Goal: Task Accomplishment & Management: Manage account settings

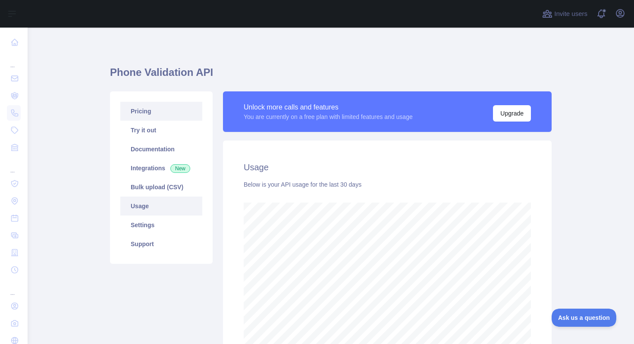
click at [168, 109] on link "Pricing" at bounding box center [161, 111] width 82 height 19
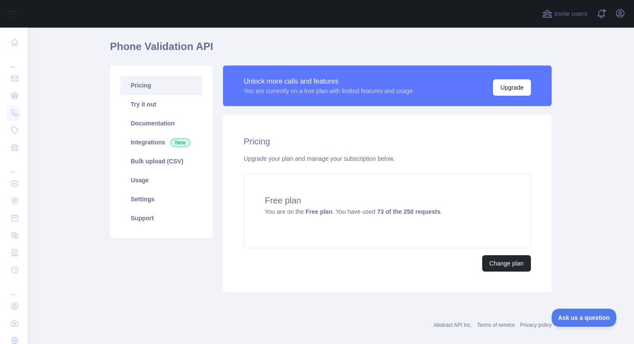
scroll to position [38, 0]
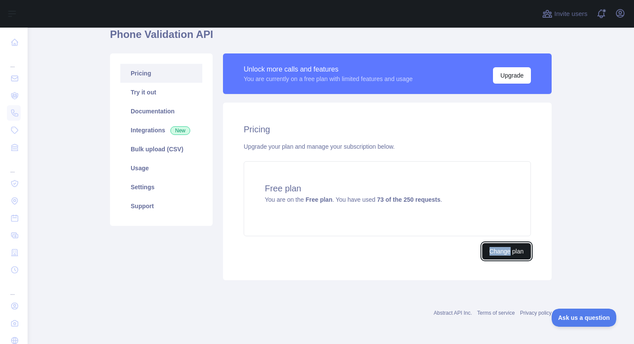
click at [510, 249] on button "Change plan" at bounding box center [506, 251] width 49 height 16
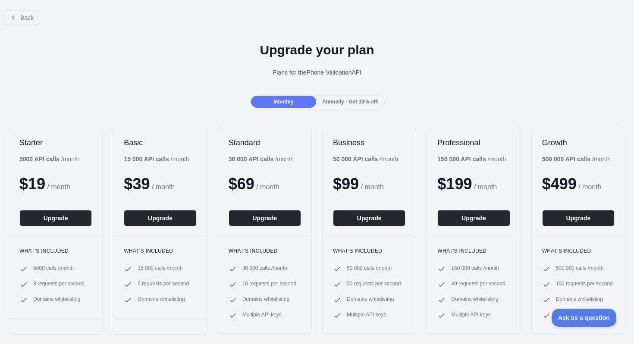
click at [351, 95] on div "Monthly Annually - Get 10% off!" at bounding box center [317, 102] width 136 height 16
click at [348, 99] on span "Annually - Get 10% off!" at bounding box center [350, 102] width 57 height 6
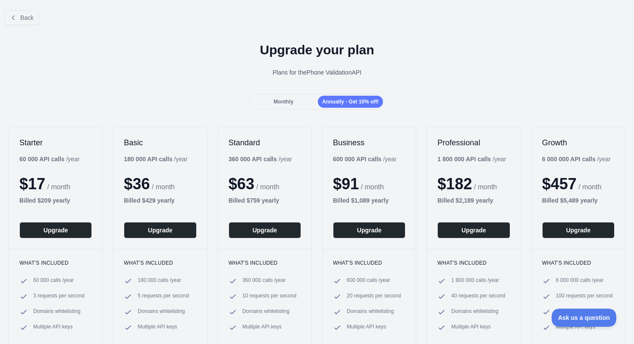
click at [296, 101] on div "Monthly" at bounding box center [283, 102] width 65 height 12
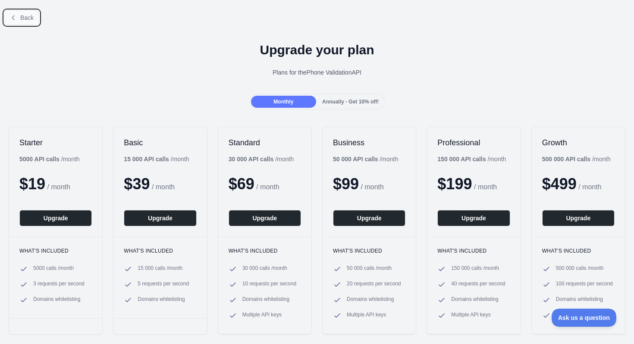
click at [34, 21] on span "Back" at bounding box center [26, 17] width 13 height 7
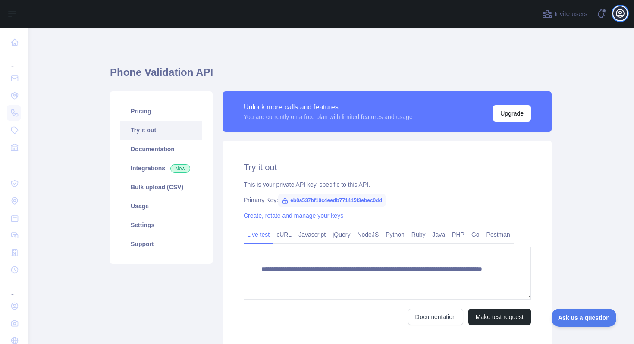
click at [625, 18] on icon "button" at bounding box center [620, 13] width 10 height 10
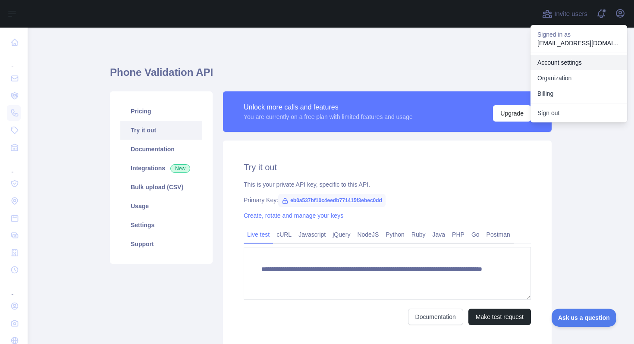
click at [562, 63] on link "Account settings" at bounding box center [579, 63] width 97 height 16
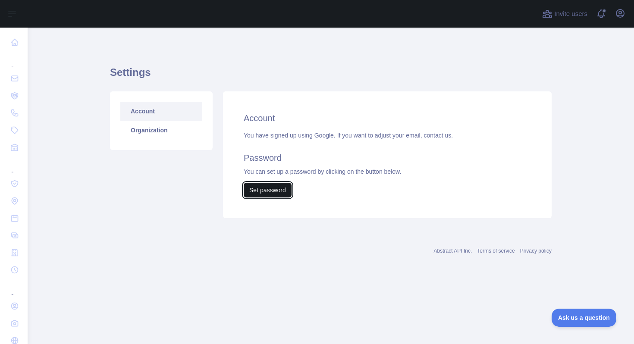
click at [274, 187] on button "Set password" at bounding box center [268, 190] width 48 height 15
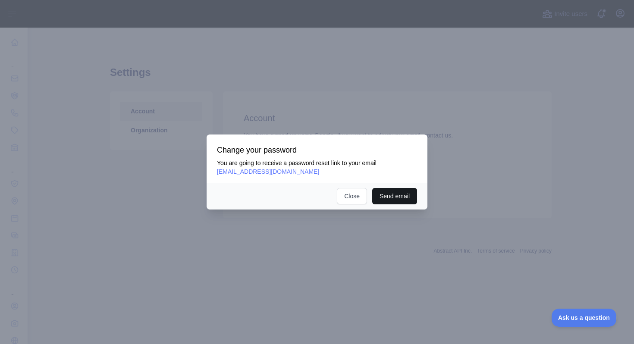
click at [403, 189] on button "Send email" at bounding box center [394, 196] width 45 height 16
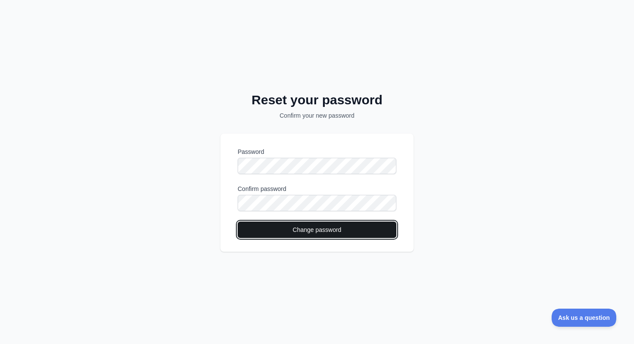
click at [268, 231] on button "Change password" at bounding box center [317, 230] width 159 height 16
